Goal: Task Accomplishment & Management: Use online tool/utility

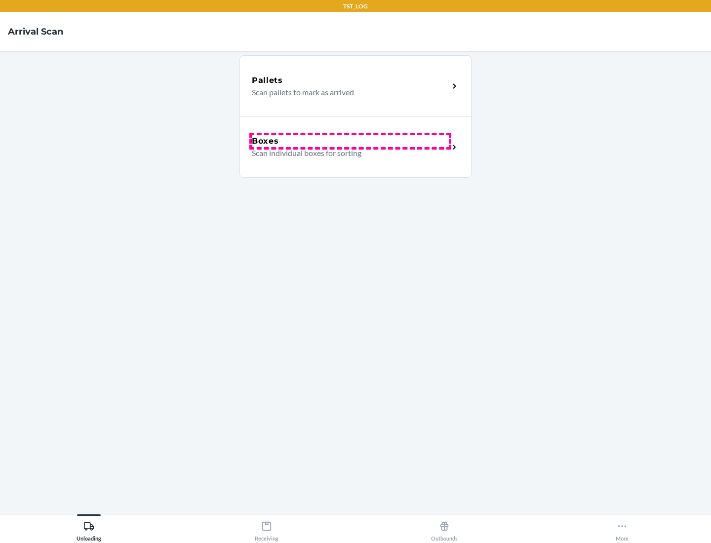
click at [350, 141] on div "Boxes" at bounding box center [350, 141] width 197 height 12
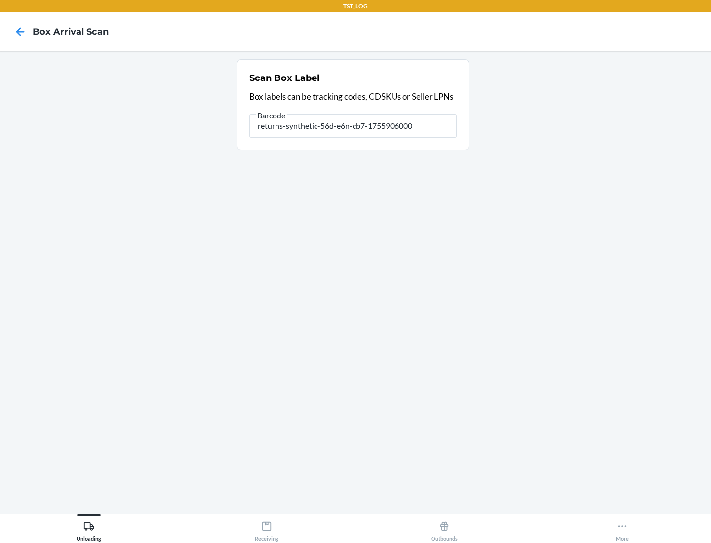
type input "returns-synthetic-56d-e6n-cb7-1755906000"
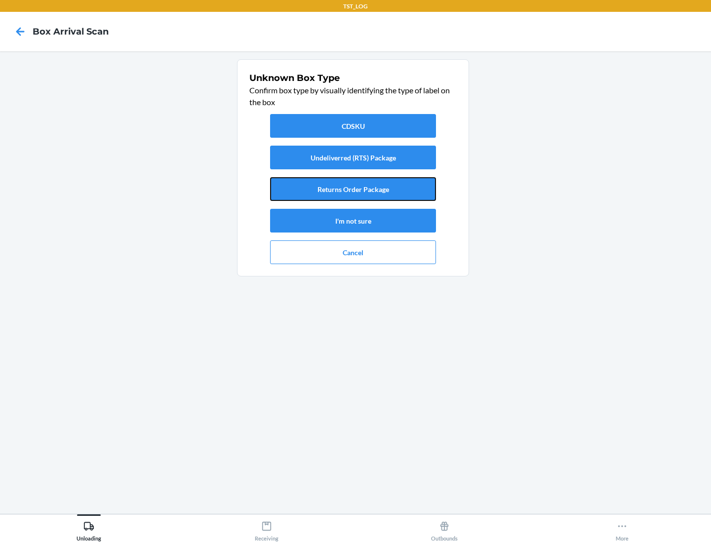
click at [353, 189] on button "Returns Order Package" at bounding box center [353, 189] width 166 height 24
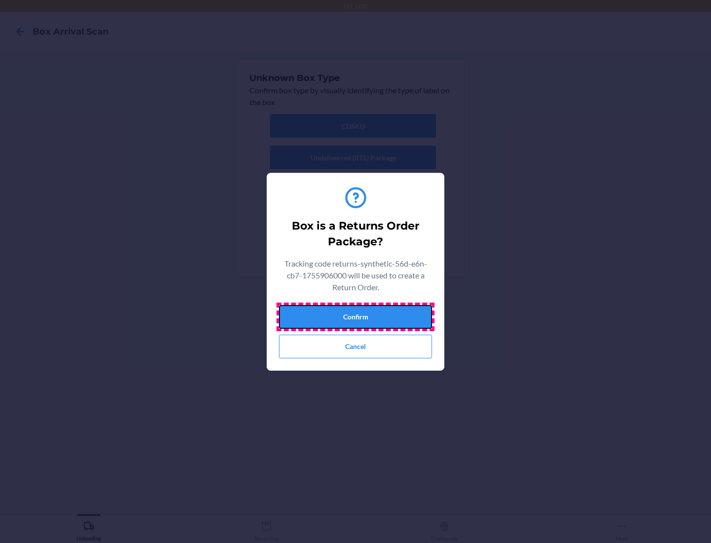
click at [356, 317] on button "Confirm" at bounding box center [355, 317] width 153 height 24
